Goal: Information Seeking & Learning: Learn about a topic

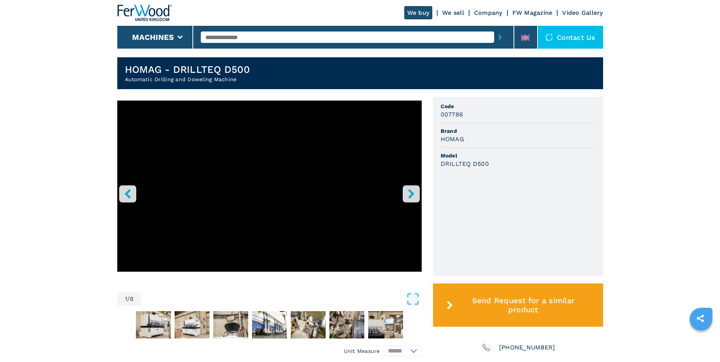
click at [410, 193] on icon "right-button" at bounding box center [411, 193] width 6 height 9
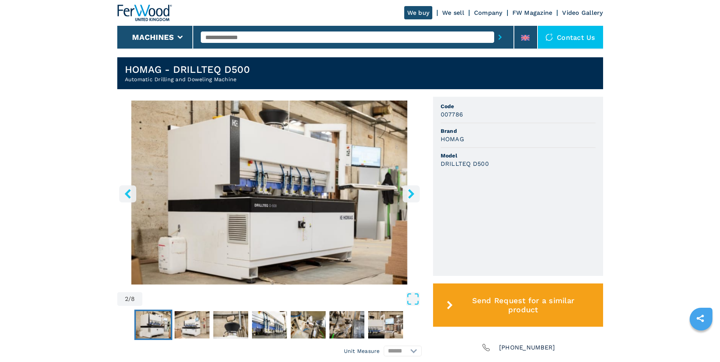
click at [411, 193] on icon "right-button" at bounding box center [411, 193] width 6 height 9
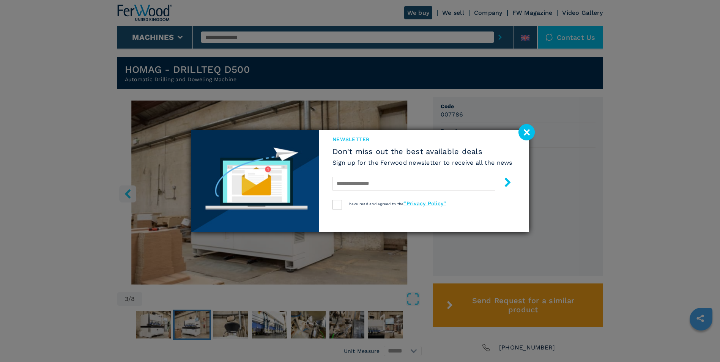
click at [411, 193] on div "newsletter Don't miss out the best available deals Sign up for the Ferwood news…" at bounding box center [360, 181] width 338 height 102
click at [526, 133] on image at bounding box center [526, 132] width 16 height 16
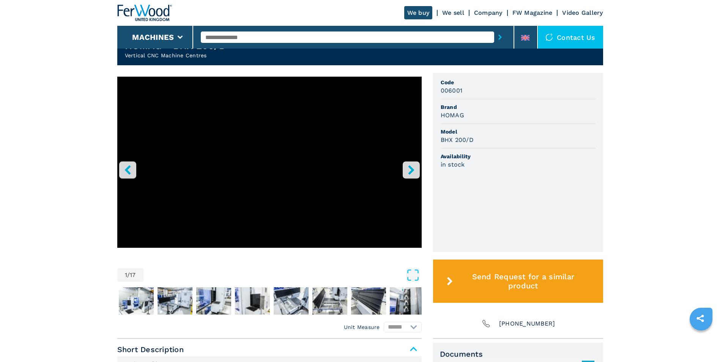
scroll to position [210, 0]
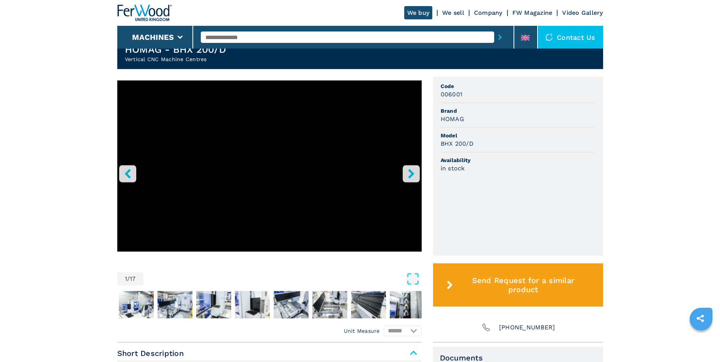
click at [408, 175] on icon "right-button" at bounding box center [411, 173] width 9 height 9
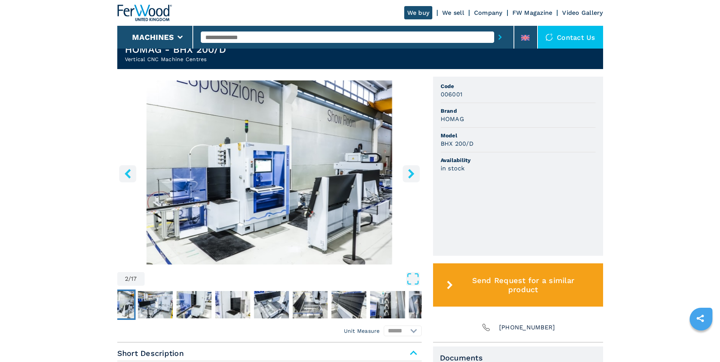
click at [409, 175] on icon "right-button" at bounding box center [411, 173] width 9 height 9
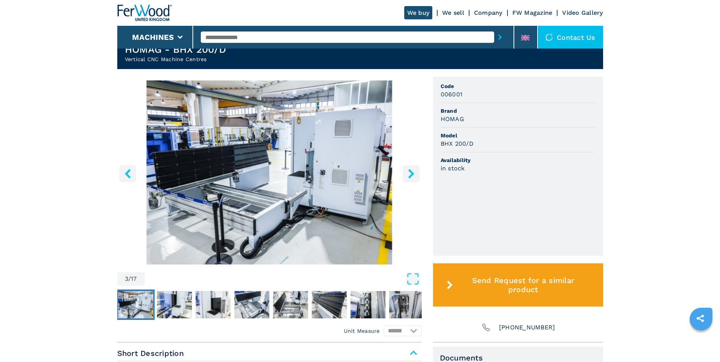
click at [409, 174] on icon "right-button" at bounding box center [411, 173] width 9 height 9
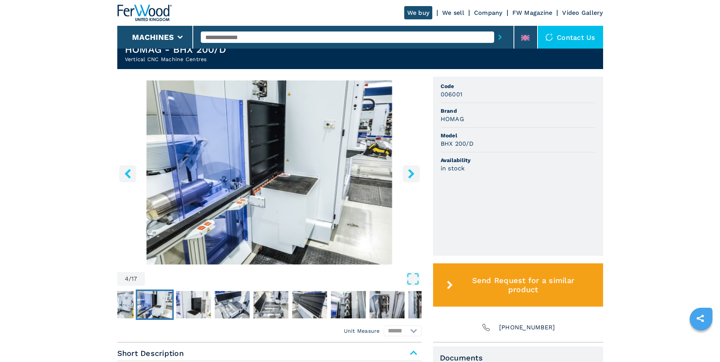
click at [409, 174] on icon "right-button" at bounding box center [411, 173] width 9 height 9
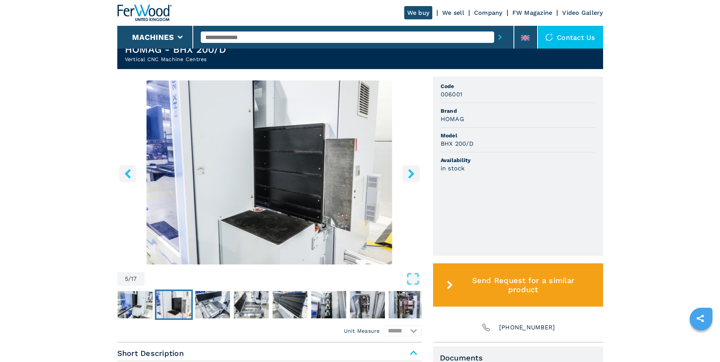
click at [409, 174] on icon "right-button" at bounding box center [411, 173] width 9 height 9
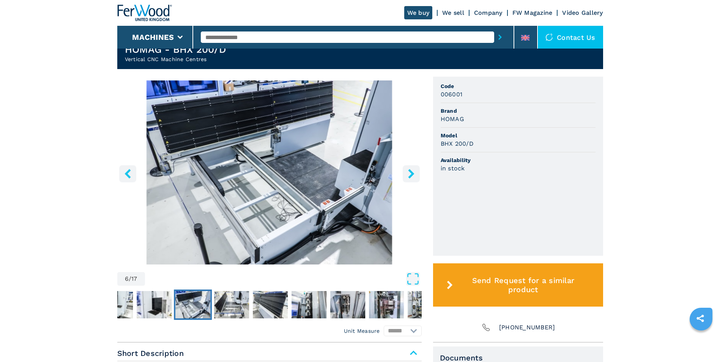
click at [411, 173] on icon "right-button" at bounding box center [411, 173] width 9 height 9
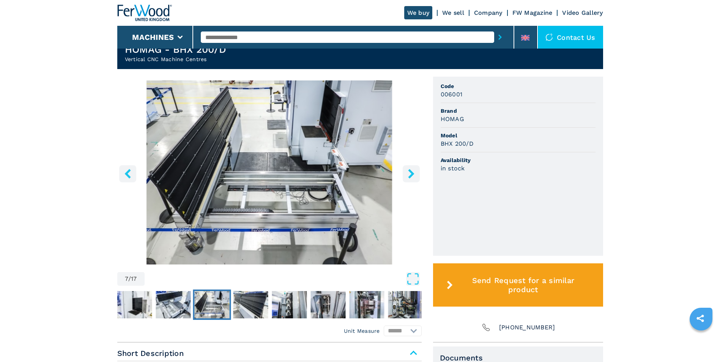
click at [411, 173] on icon "right-button" at bounding box center [411, 173] width 9 height 9
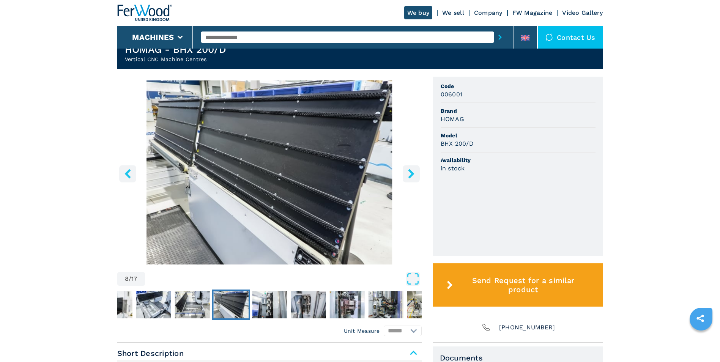
click at [411, 173] on icon "right-button" at bounding box center [411, 173] width 9 height 9
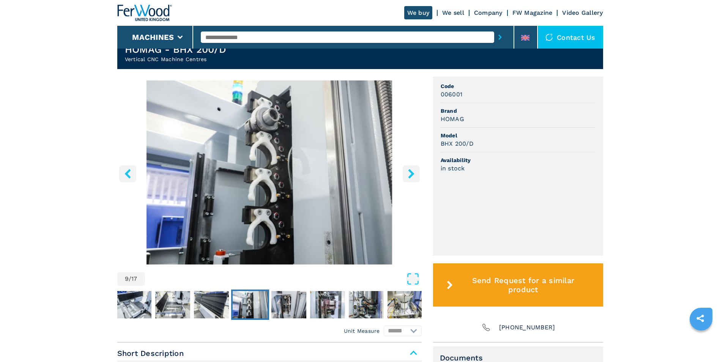
click at [411, 173] on icon "right-button" at bounding box center [411, 173] width 6 height 9
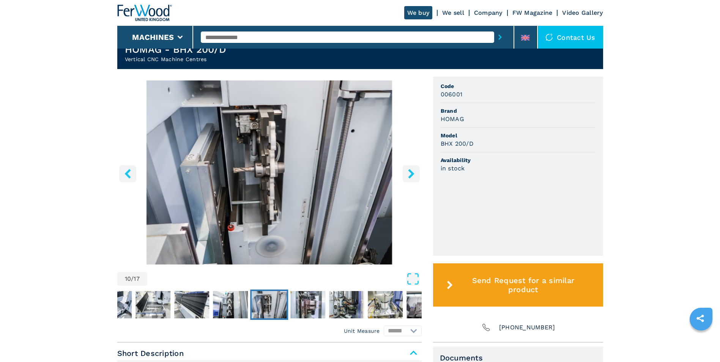
click at [411, 173] on icon "right-button" at bounding box center [411, 173] width 6 height 9
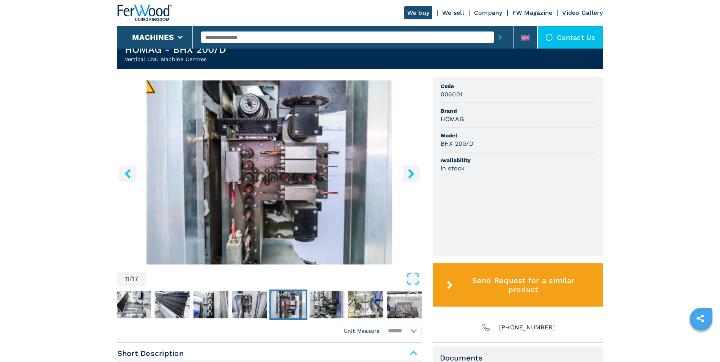
click at [411, 173] on icon "right-button" at bounding box center [411, 173] width 6 height 9
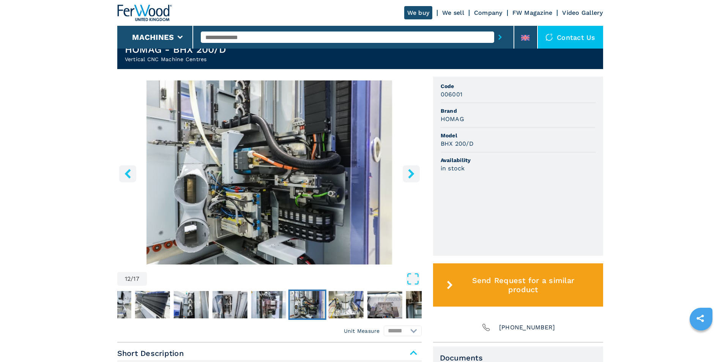
click at [411, 173] on icon "right-button" at bounding box center [411, 173] width 6 height 9
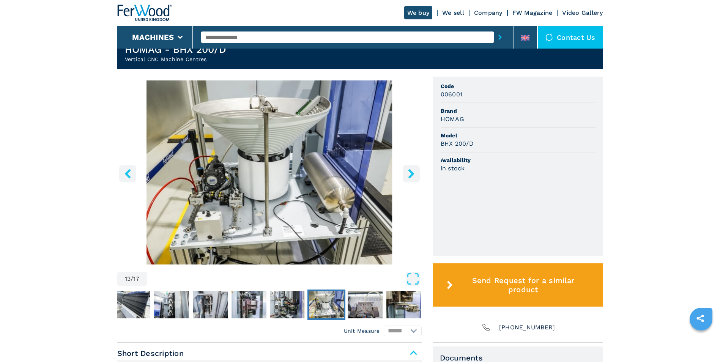
click at [411, 173] on icon "right-button" at bounding box center [411, 173] width 6 height 9
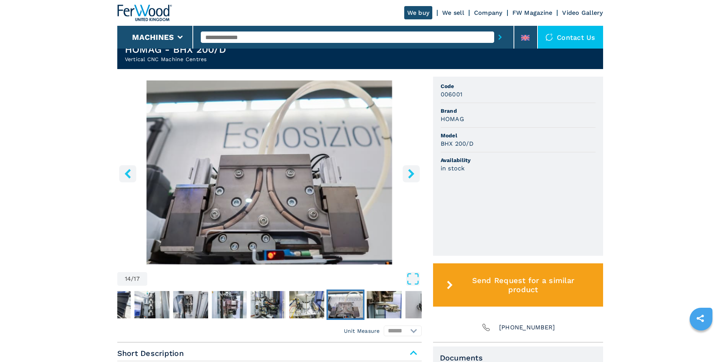
click at [411, 173] on icon "right-button" at bounding box center [411, 173] width 6 height 9
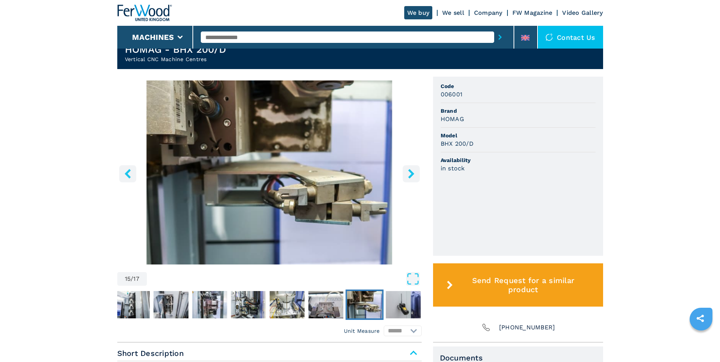
click at [411, 173] on icon "right-button" at bounding box center [411, 173] width 6 height 9
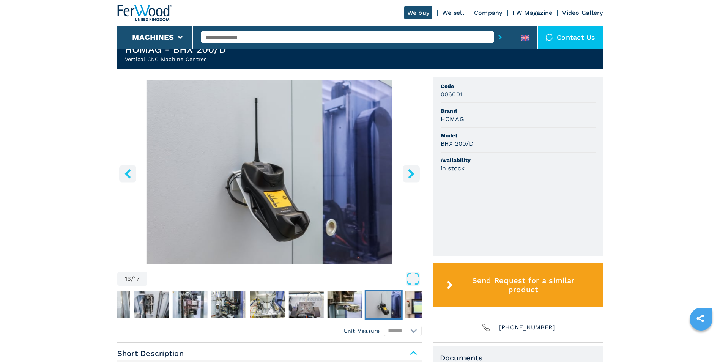
click at [411, 173] on icon "right-button" at bounding box center [411, 173] width 6 height 9
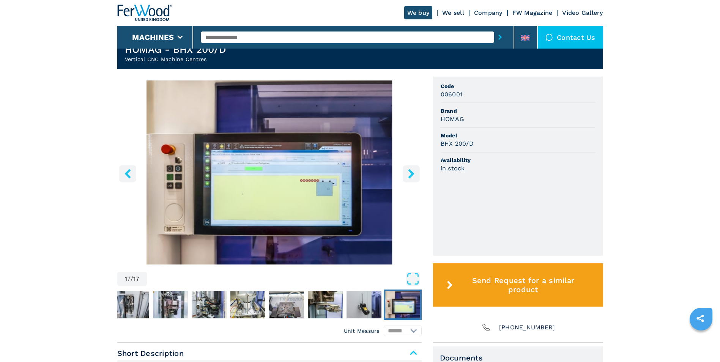
click at [411, 173] on icon "right-button" at bounding box center [411, 173] width 6 height 9
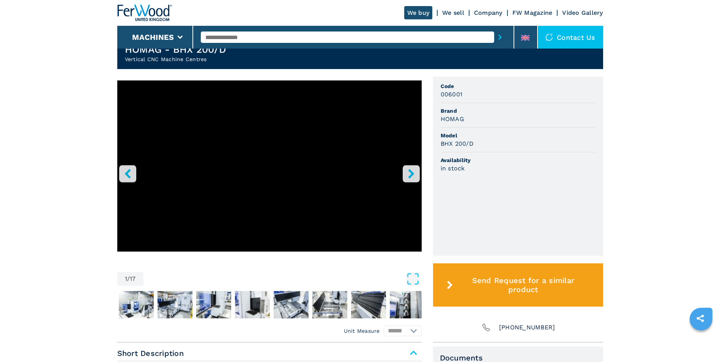
click at [411, 173] on icon "right-button" at bounding box center [411, 173] width 6 height 9
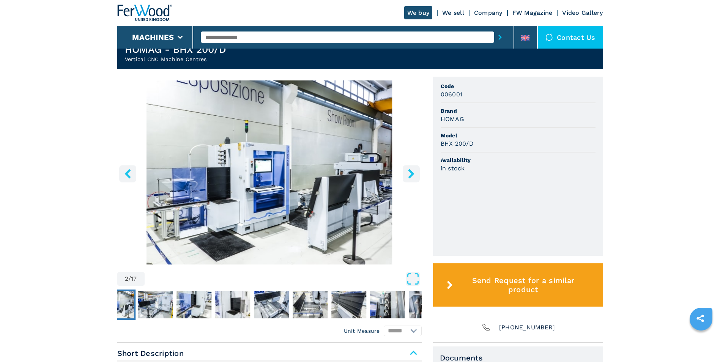
click at [411, 173] on icon "right-button" at bounding box center [411, 173] width 6 height 9
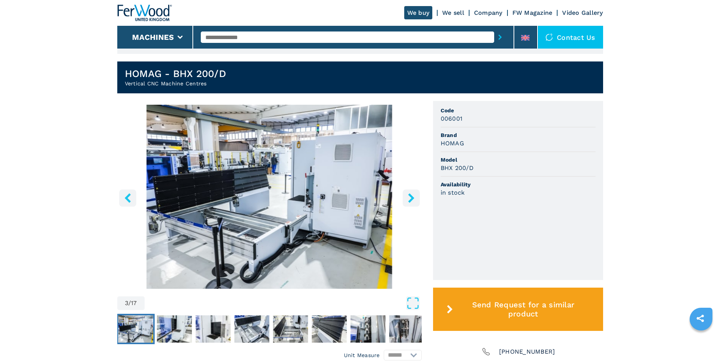
scroll to position [172, 0]
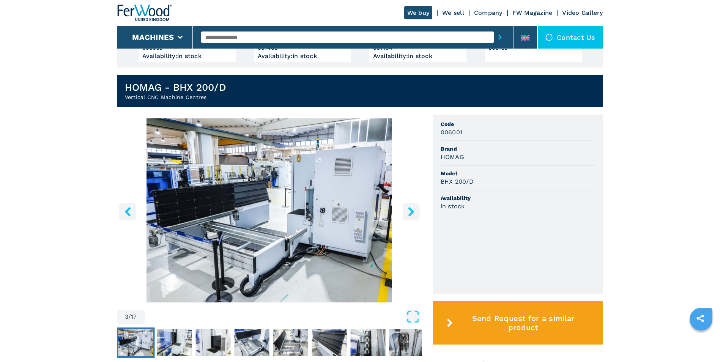
click at [408, 210] on icon "right-button" at bounding box center [411, 211] width 9 height 9
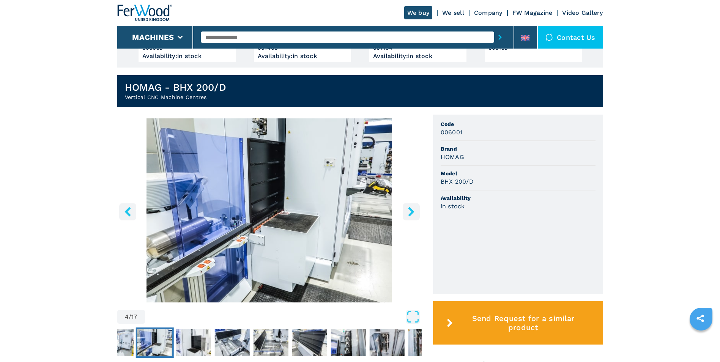
click at [408, 210] on icon "right-button" at bounding box center [411, 211] width 9 height 9
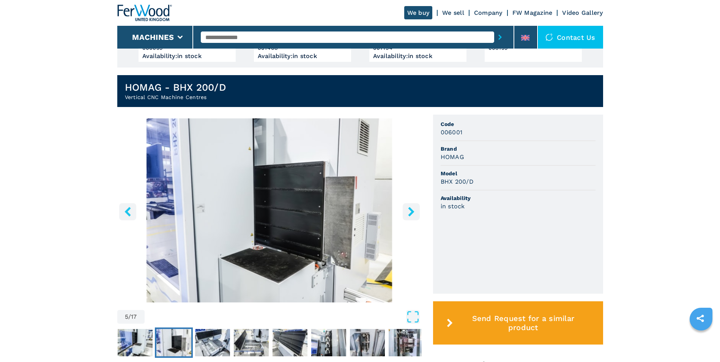
click at [408, 210] on icon "right-button" at bounding box center [411, 211] width 9 height 9
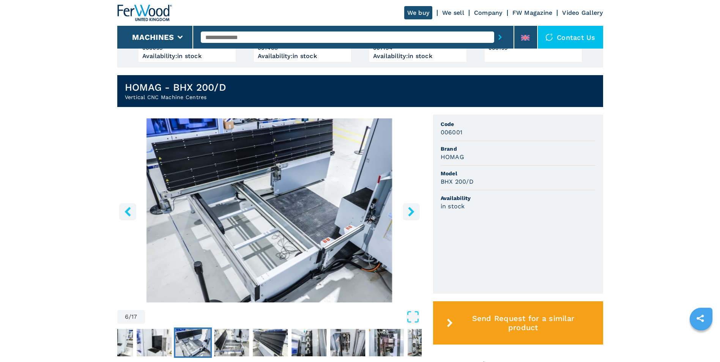
click at [408, 210] on icon "right-button" at bounding box center [411, 211] width 9 height 9
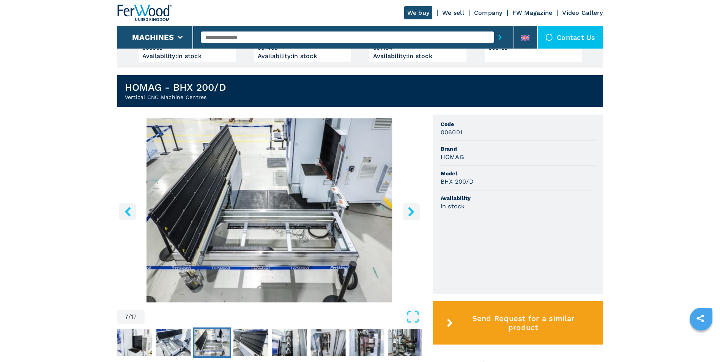
click at [408, 210] on icon "right-button" at bounding box center [411, 211] width 9 height 9
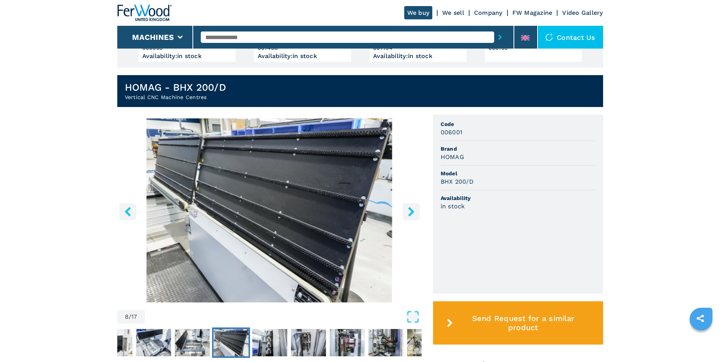
click at [407, 210] on icon "right-button" at bounding box center [411, 211] width 9 height 9
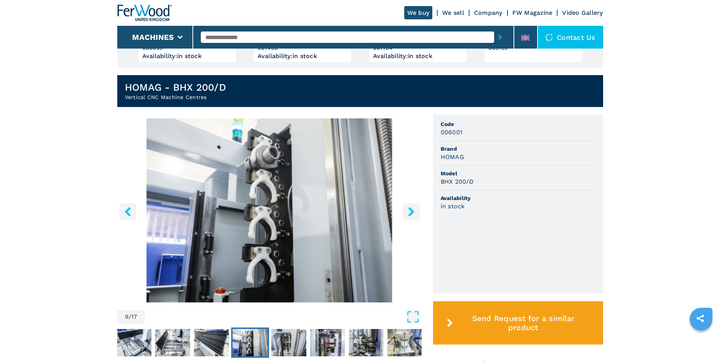
click at [407, 210] on icon "right-button" at bounding box center [411, 211] width 9 height 9
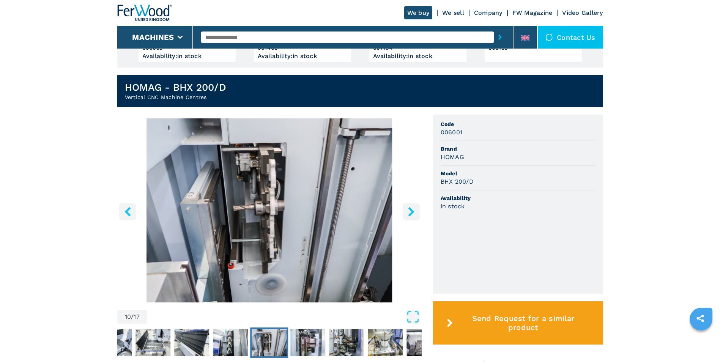
click at [414, 216] on icon "right-button" at bounding box center [411, 211] width 9 height 9
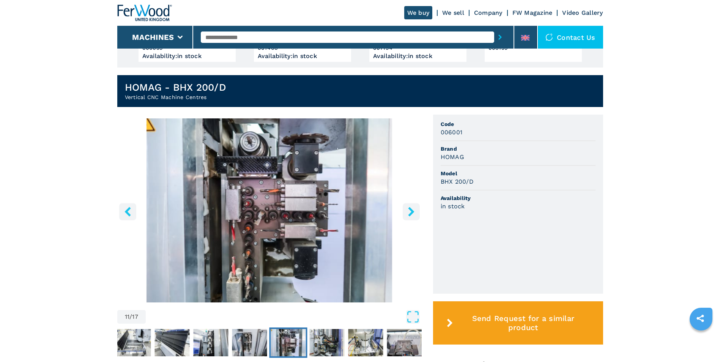
click at [414, 216] on icon "right-button" at bounding box center [411, 211] width 9 height 9
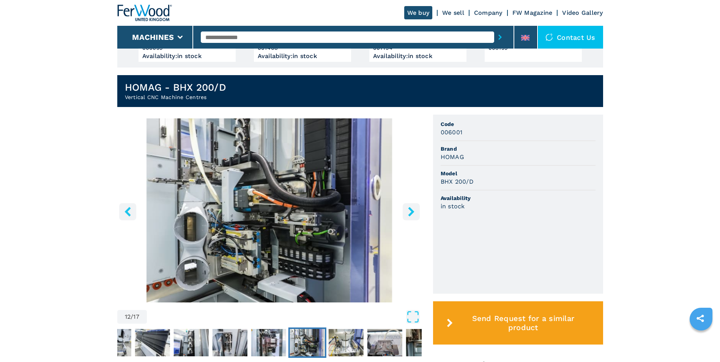
click at [414, 216] on icon "right-button" at bounding box center [411, 211] width 9 height 9
